Goal: Obtain resource: Obtain resource

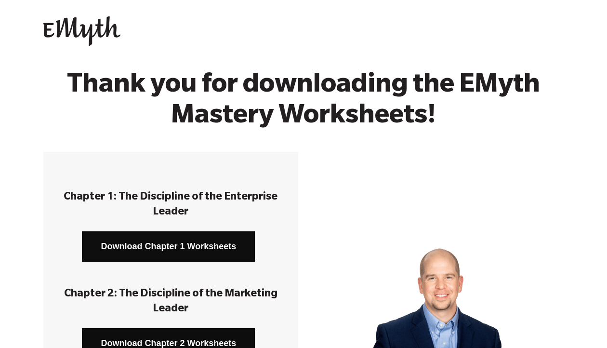
click at [155, 257] on link "Download Chapter 1 Worksheets" at bounding box center [168, 246] width 173 height 30
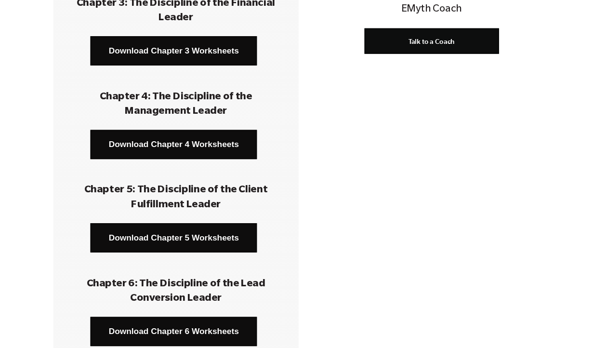
scroll to position [157, 0]
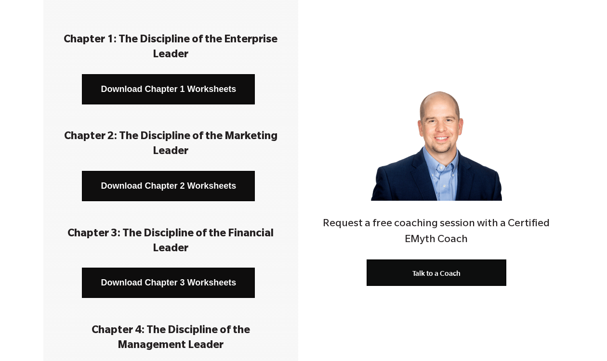
click at [142, 185] on link "Download Chapter 2 Worksheets" at bounding box center [168, 186] width 173 height 30
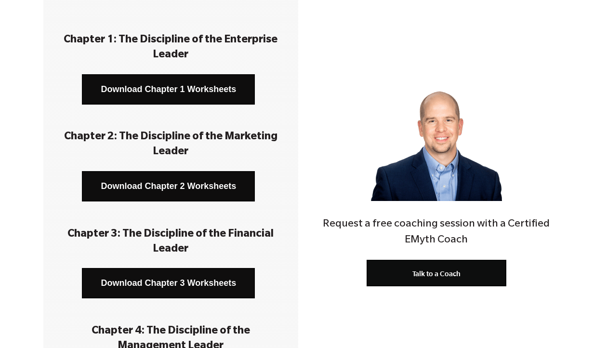
click at [184, 295] on link "Download Chapter 3 Worksheets" at bounding box center [168, 283] width 173 height 30
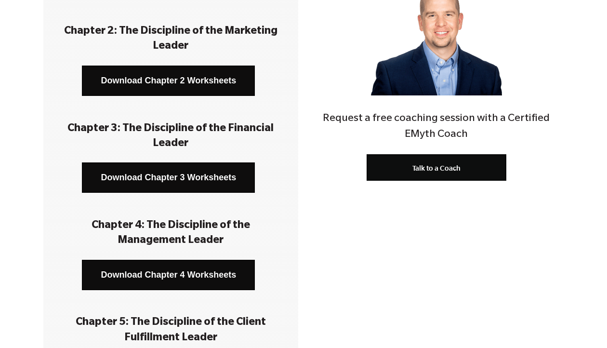
scroll to position [280, 0]
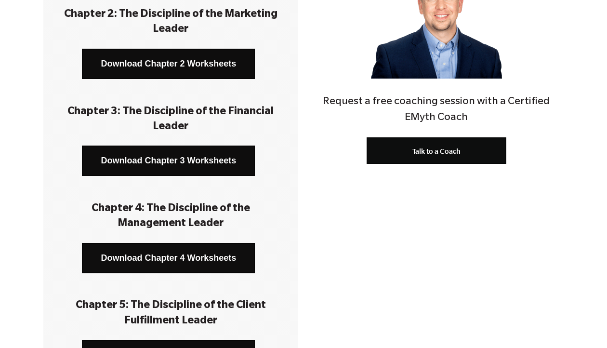
click at [184, 258] on link "Download Chapter 4 Worksheets" at bounding box center [168, 258] width 173 height 30
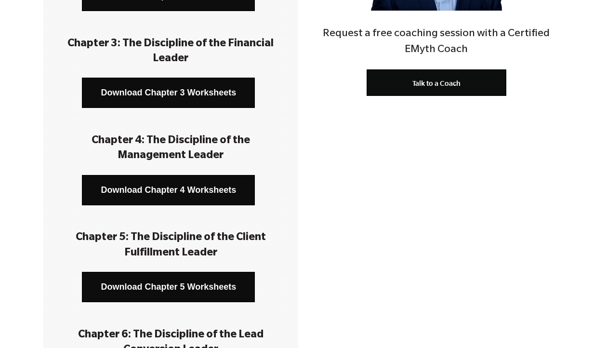
scroll to position [419, 0]
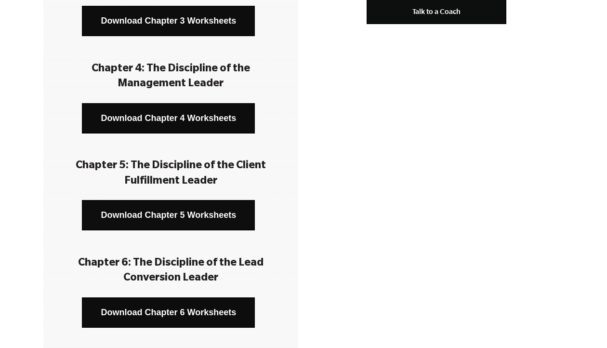
click at [143, 217] on link "Download Chapter 5 Worksheets" at bounding box center [168, 215] width 173 height 30
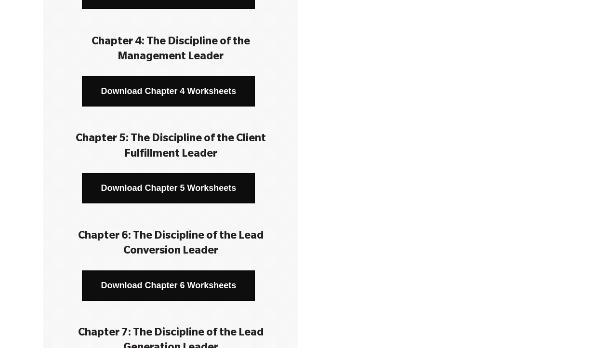
click at [152, 274] on link "Download Chapter 6 Worksheets" at bounding box center [168, 285] width 173 height 30
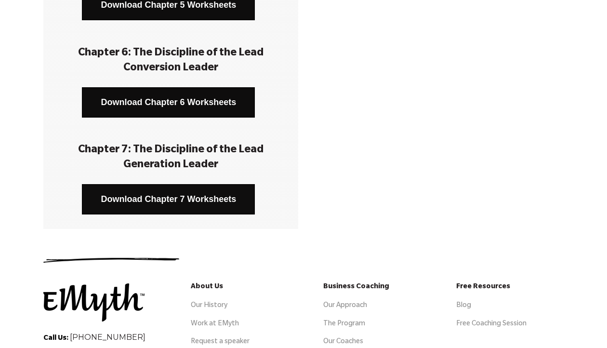
click at [204, 193] on link "Download Chapter 7 Worksheets" at bounding box center [168, 199] width 173 height 30
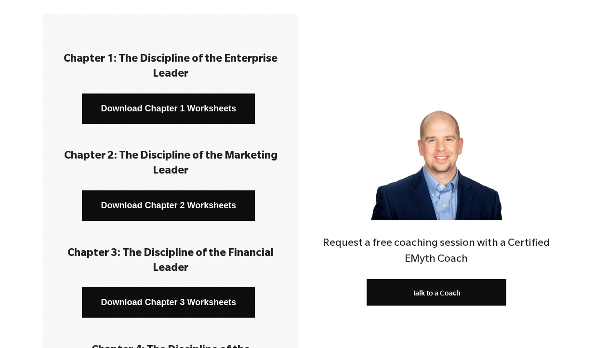
scroll to position [0, 0]
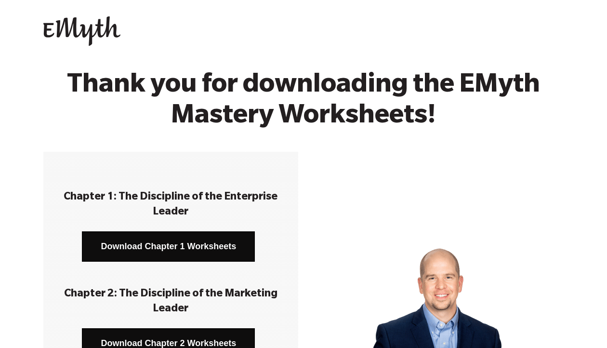
click at [99, 31] on img at bounding box center [81, 31] width 77 height 30
click at [91, 22] on img at bounding box center [81, 31] width 77 height 30
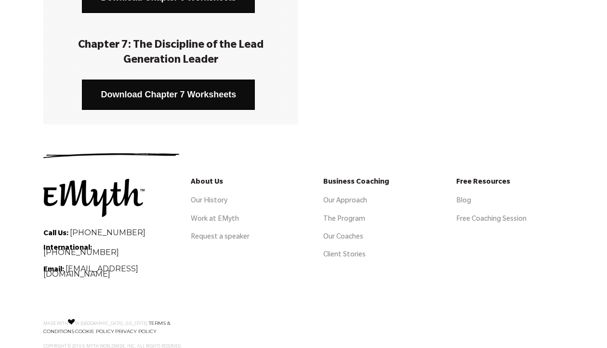
scroll to position [780, 0]
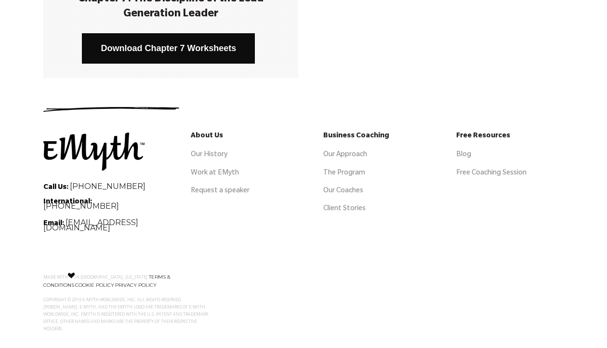
click at [91, 150] on img at bounding box center [93, 152] width 101 height 38
click at [97, 149] on img at bounding box center [93, 152] width 101 height 38
click at [200, 133] on h5 "About Us" at bounding box center [244, 137] width 107 height 9
click at [204, 151] on link "Our History" at bounding box center [209, 155] width 37 height 8
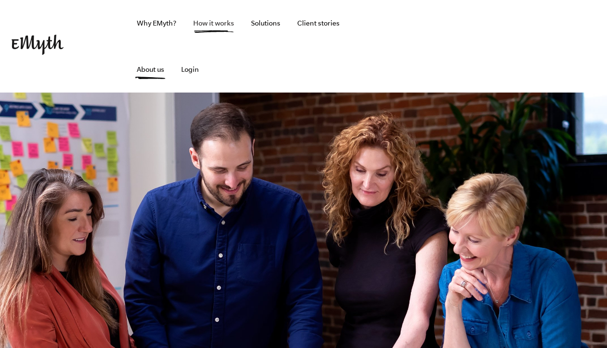
click at [214, 25] on link "How it works" at bounding box center [214, 23] width 56 height 46
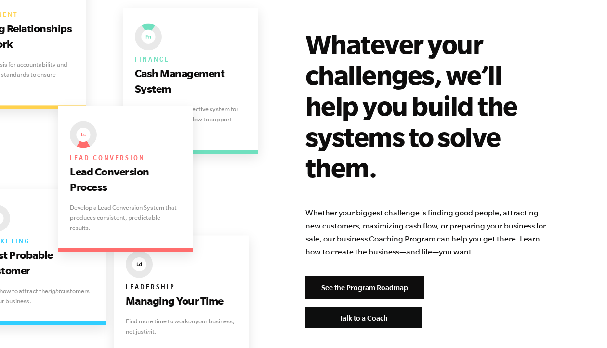
scroll to position [2041, 0]
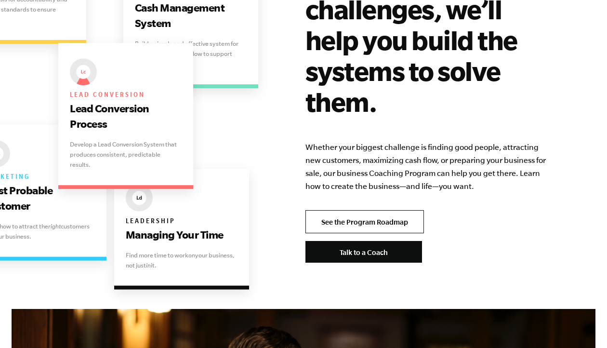
click at [344, 210] on link "See the Program Roadmap" at bounding box center [365, 221] width 119 height 23
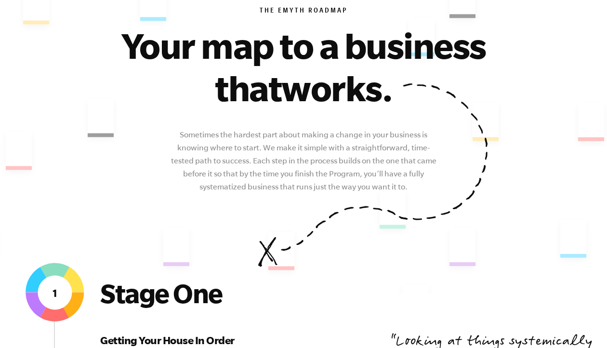
scroll to position [455, 0]
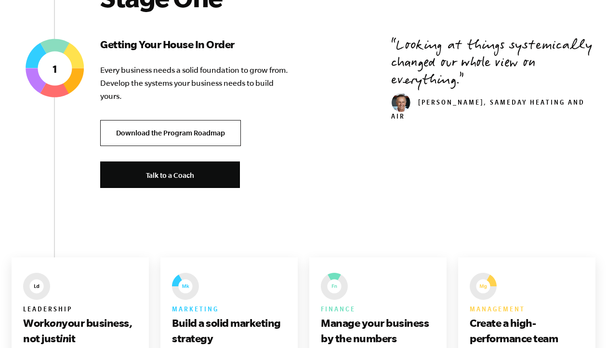
click at [174, 132] on link "Download the Program Roadmap" at bounding box center [170, 133] width 141 height 27
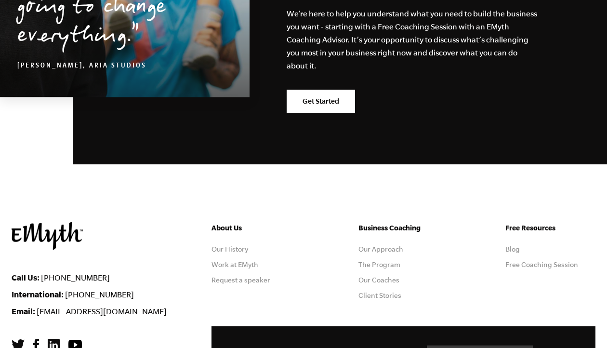
scroll to position [2858, 0]
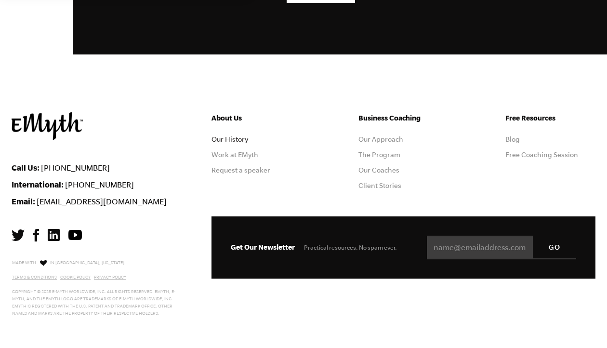
click at [226, 138] on link "Our History" at bounding box center [230, 139] width 37 height 8
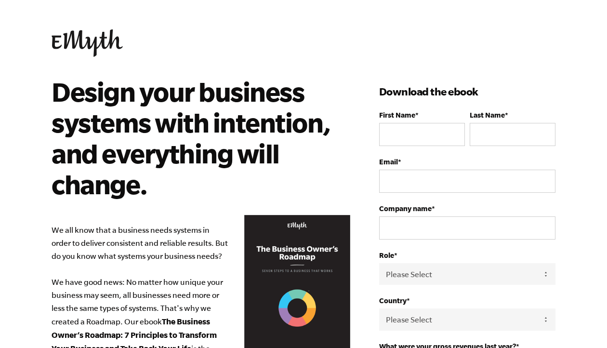
scroll to position [332, 0]
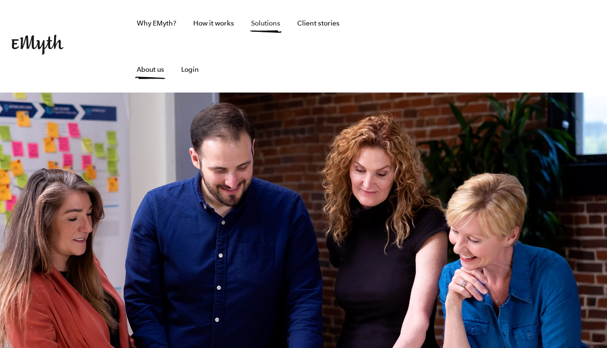
click at [269, 21] on link "Solutions" at bounding box center [265, 23] width 45 height 46
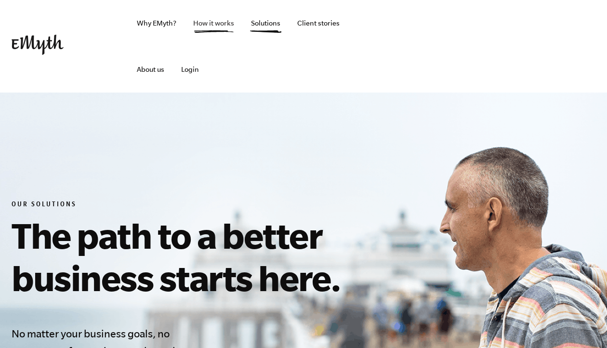
click at [219, 21] on link "How it works" at bounding box center [214, 23] width 56 height 46
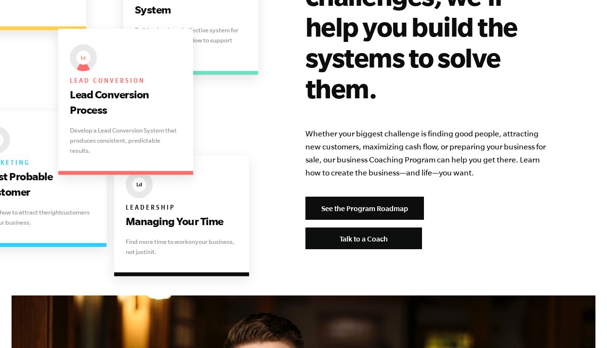
scroll to position [2239, 0]
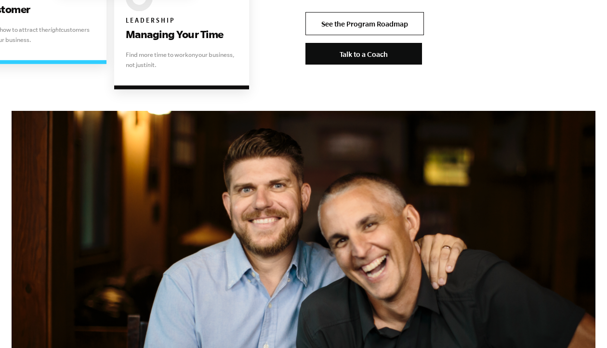
click at [318, 12] on link "See the Program Roadmap" at bounding box center [365, 23] width 119 height 23
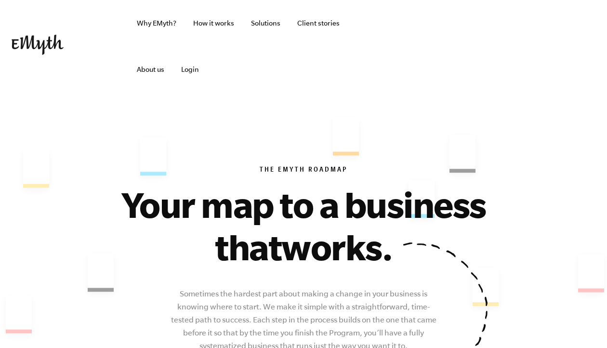
scroll to position [341, 0]
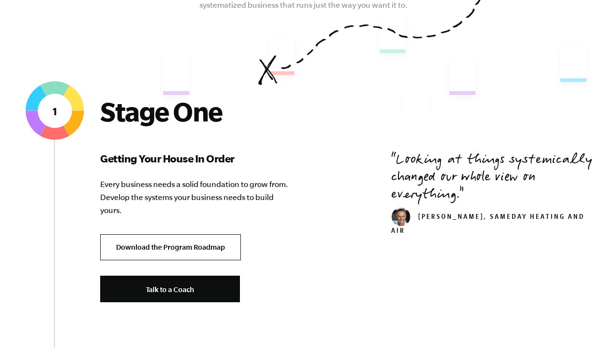
click at [170, 254] on link "Download the Program Roadmap" at bounding box center [170, 247] width 141 height 27
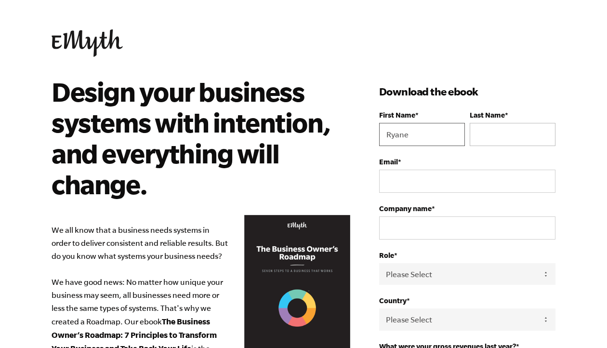
type input "Ryane"
type input "Acalin"
type input "ryane@the-purpose-collective.com"
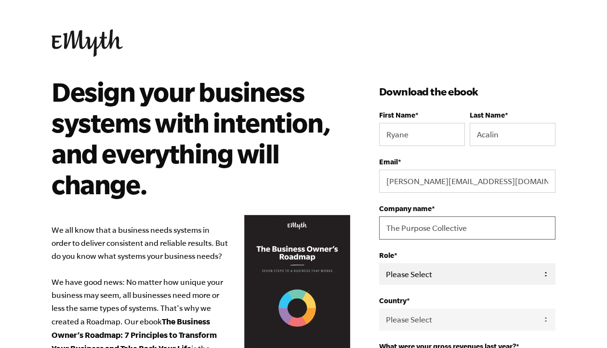
type input "The Purpose Collective"
select select "Employee / Other"
select select "United States"
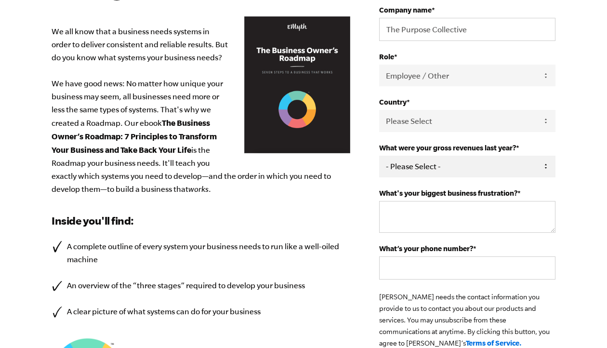
select select "276-500K"
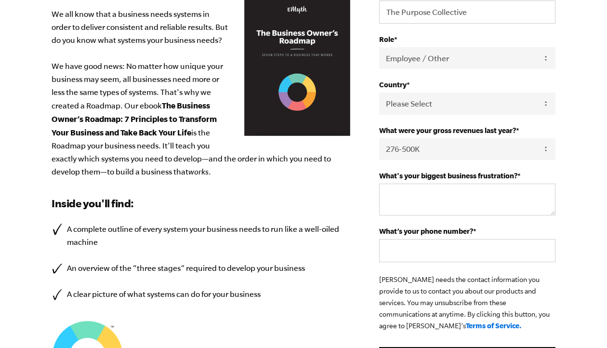
scroll to position [262, 0]
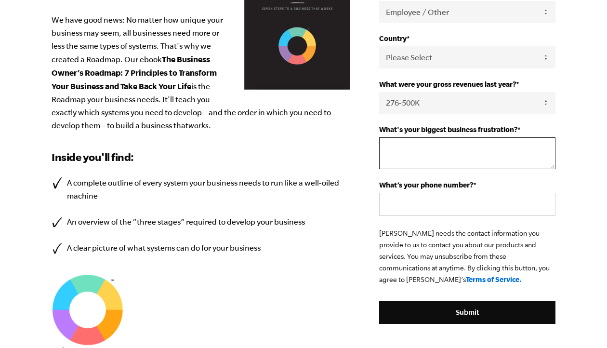
click at [402, 144] on textarea "What's your biggest business frustration? *" at bounding box center [467, 153] width 176 height 32
click at [334, 195] on li "A complete outline of every system your business needs to run like a well-oiled…" at bounding box center [201, 189] width 299 height 26
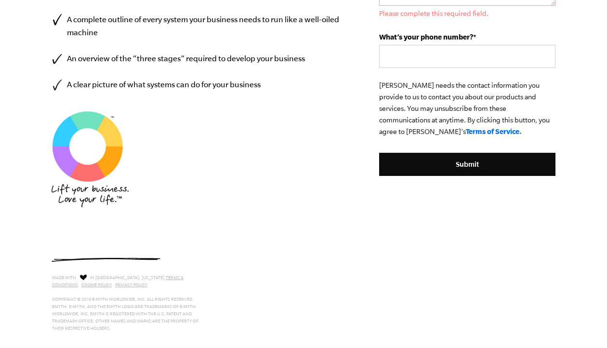
scroll to position [106, 0]
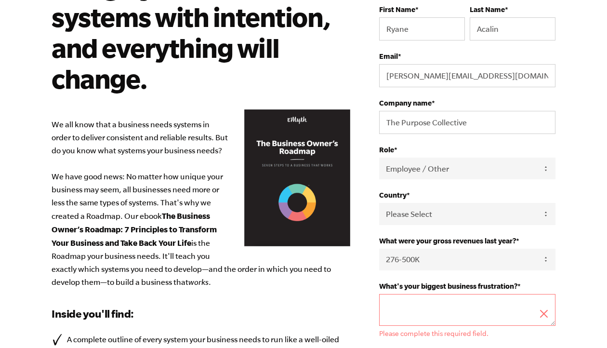
click at [437, 296] on textarea "What's your biggest business frustration? *" at bounding box center [467, 310] width 176 height 32
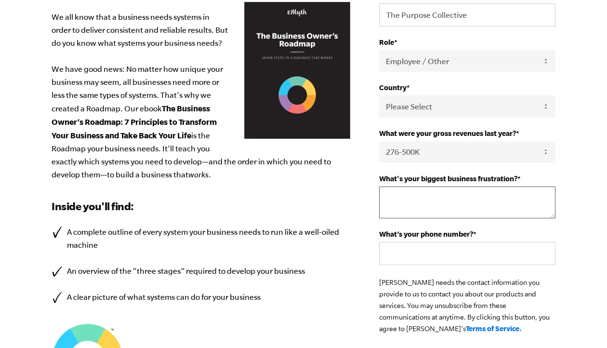
scroll to position [0, 0]
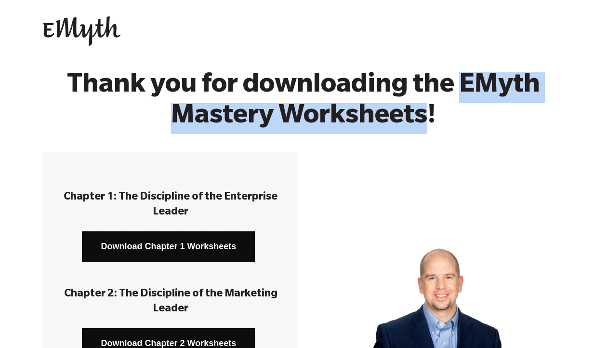
drag, startPoint x: 463, startPoint y: 78, endPoint x: 426, endPoint y: 117, distance: 54.5
click at [426, 117] on h2 "Thank you for downloading the EMyth Mastery Worksheets!" at bounding box center [303, 102] width 525 height 61
copy h2 "EMyth Mastery Worksheets"
